Goal: Information Seeking & Learning: Learn about a topic

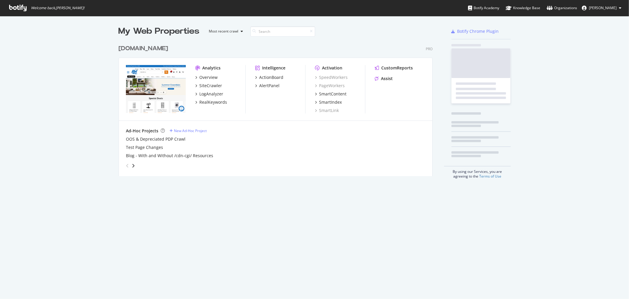
scroll to position [293, 619]
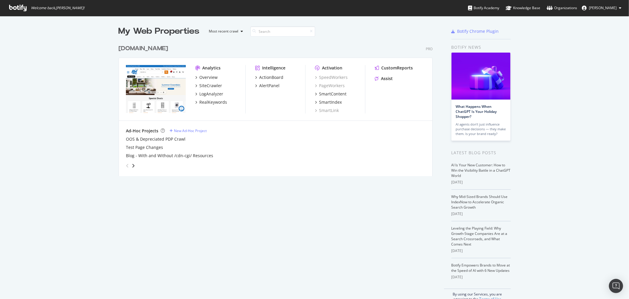
click at [123, 52] on div "[DOMAIN_NAME]" at bounding box center [144, 48] width 50 height 9
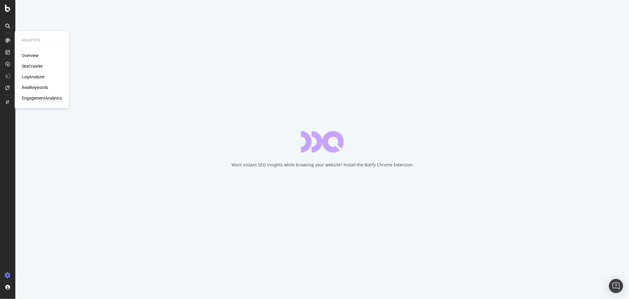
click at [33, 96] on div "EngagementAnalytics" at bounding box center [42, 98] width 40 height 6
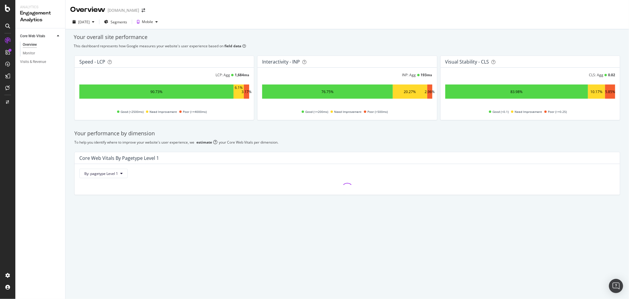
click at [38, 57] on div "Overview Monitor" at bounding box center [42, 48] width 45 height 17
click at [42, 63] on div "Visits & Revenue" at bounding box center [33, 62] width 26 height 6
